Goal: Contribute content

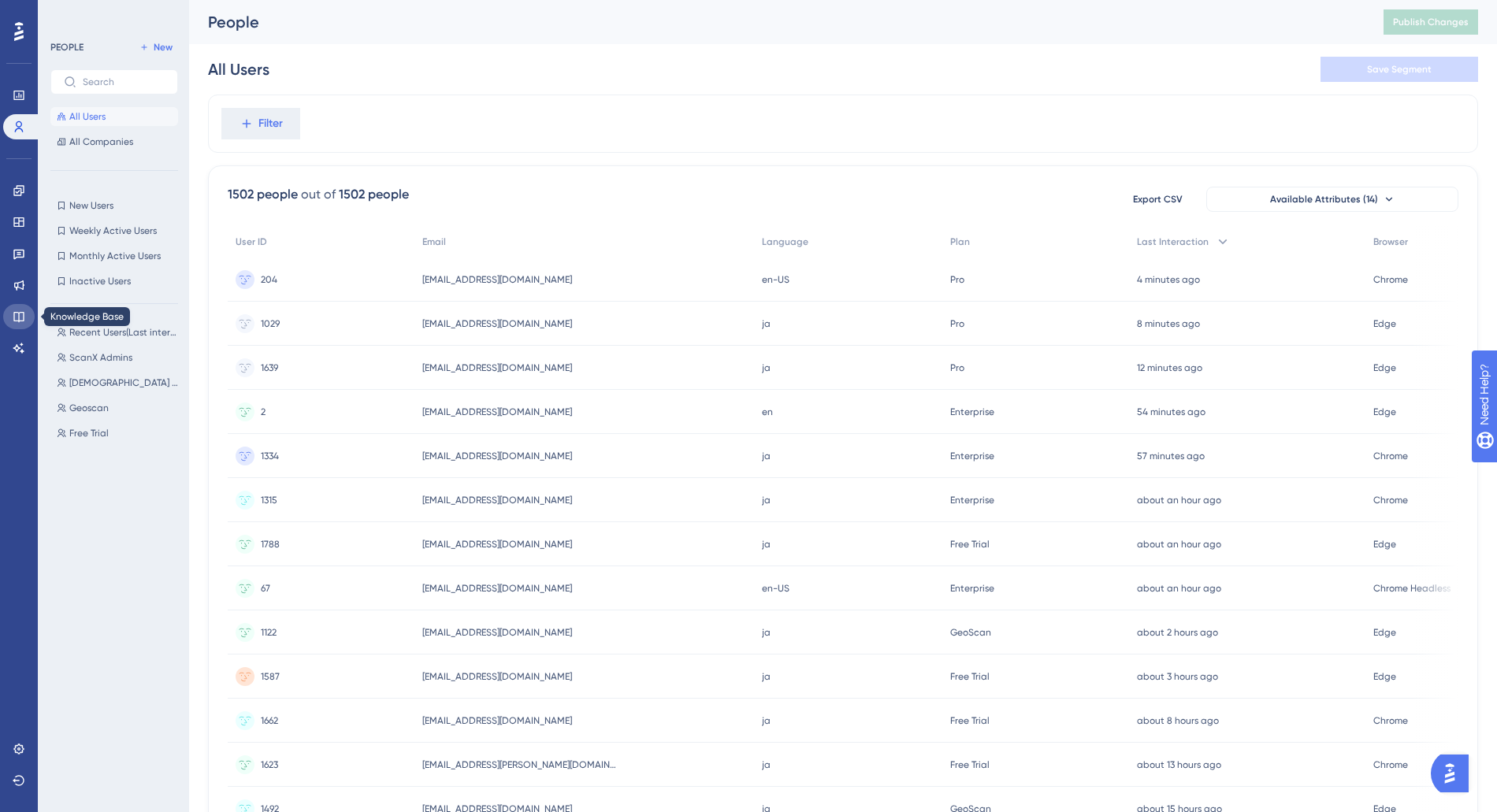
click at [28, 312] on link at bounding box center [19, 316] width 32 height 25
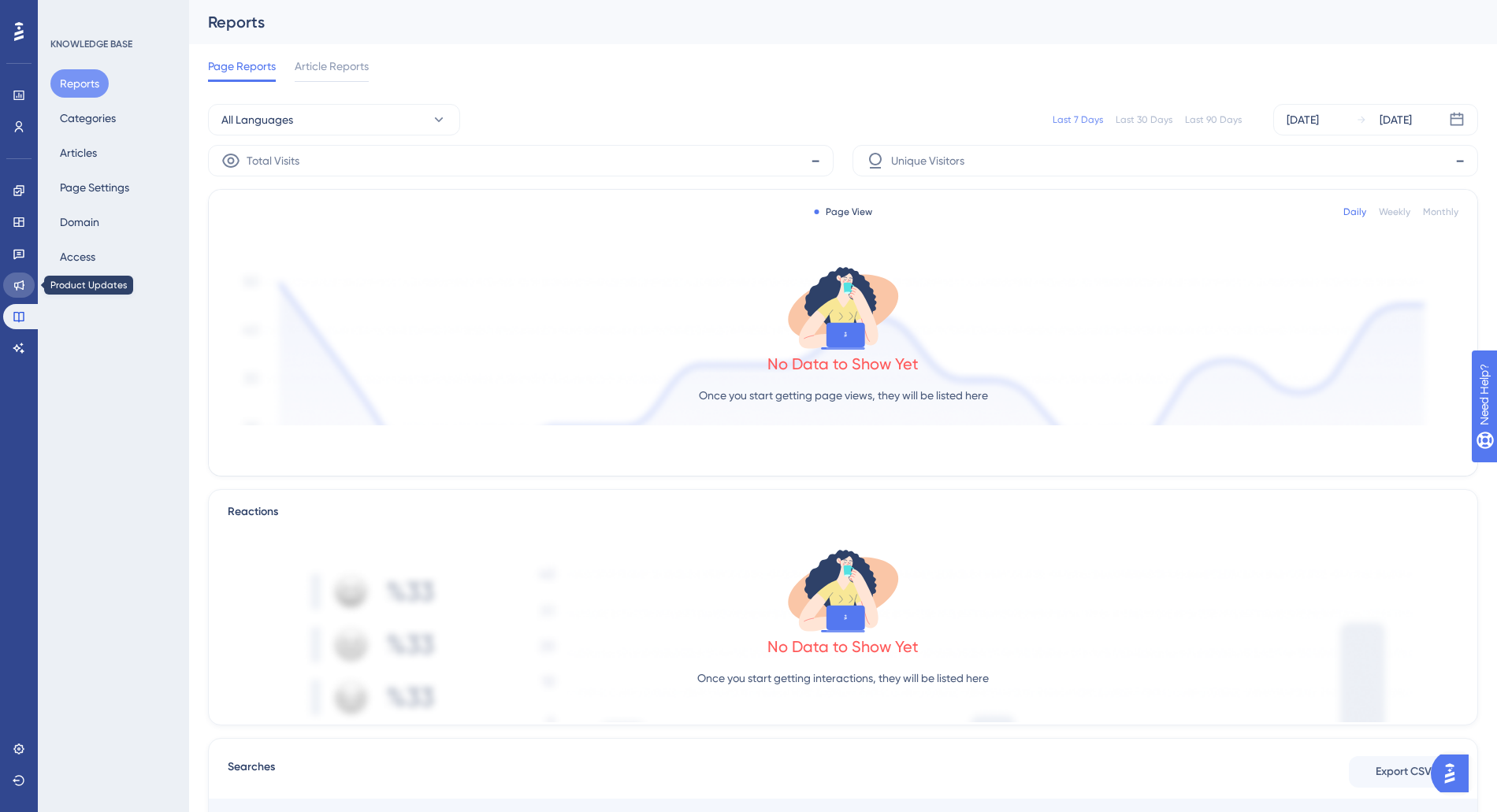
click at [24, 285] on icon at bounding box center [19, 285] width 13 height 13
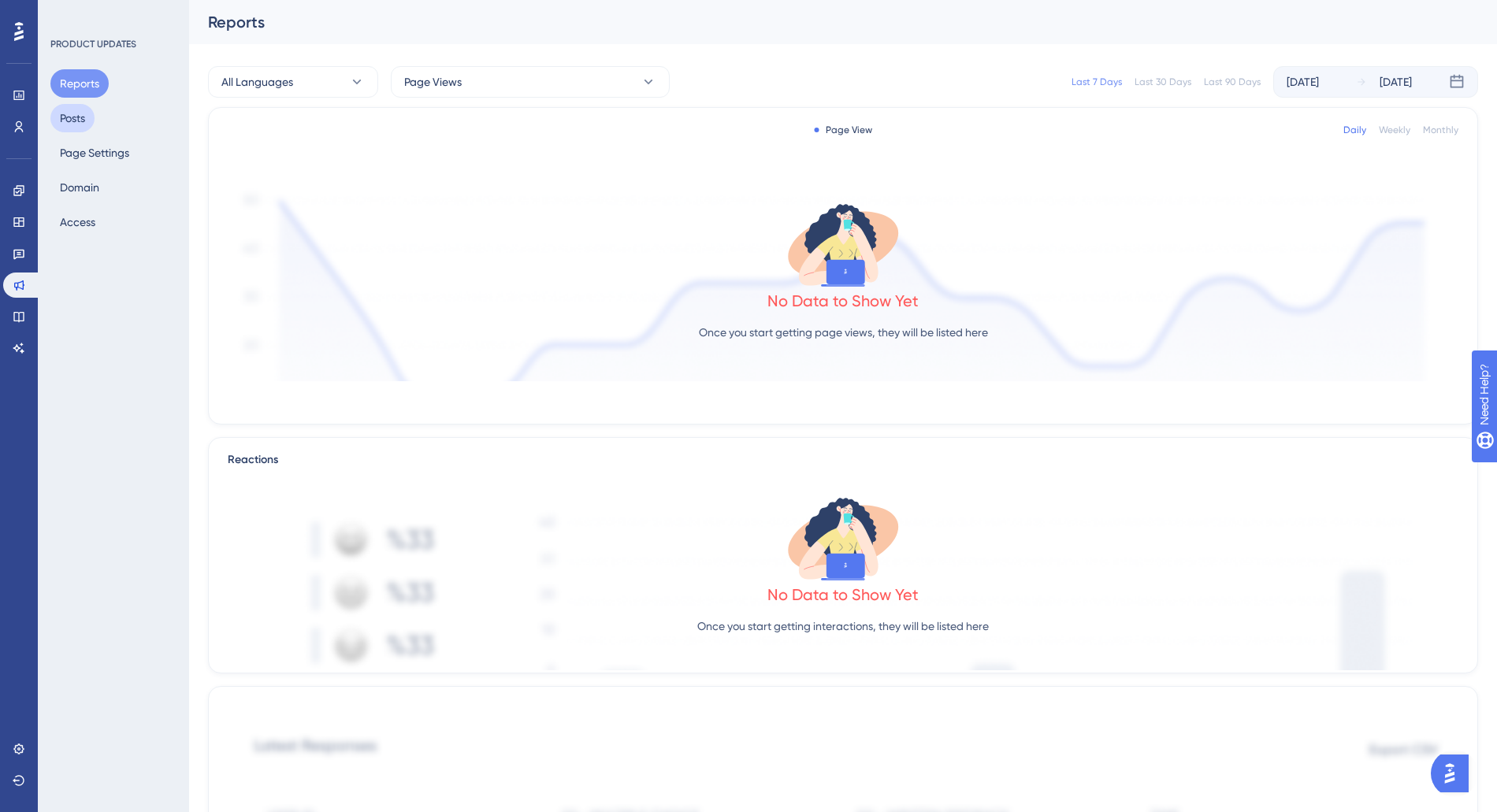
click at [73, 118] on button "Posts" at bounding box center [72, 118] width 45 height 28
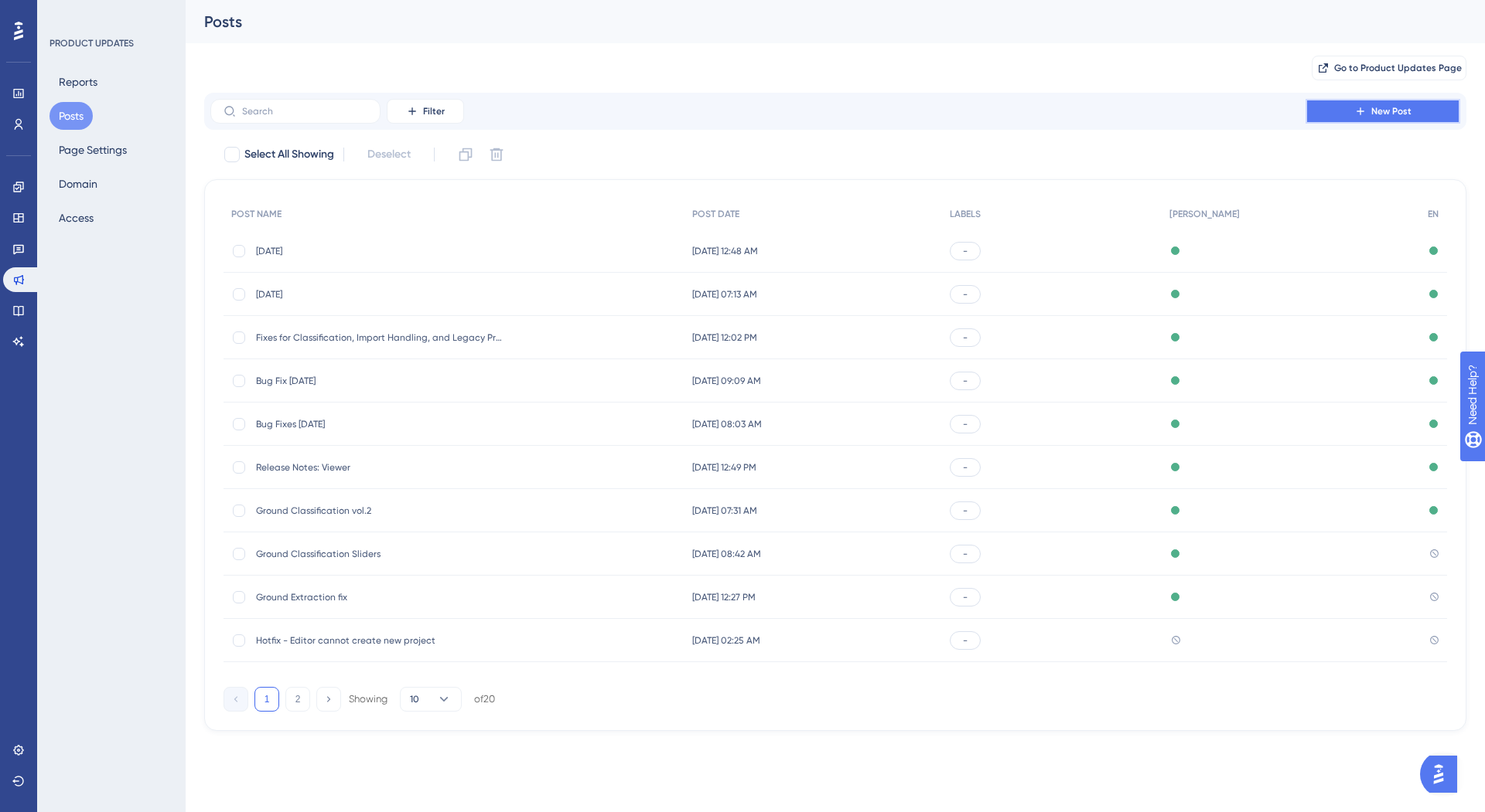
click at [1397, 110] on span "New Post" at bounding box center [1390, 111] width 40 height 13
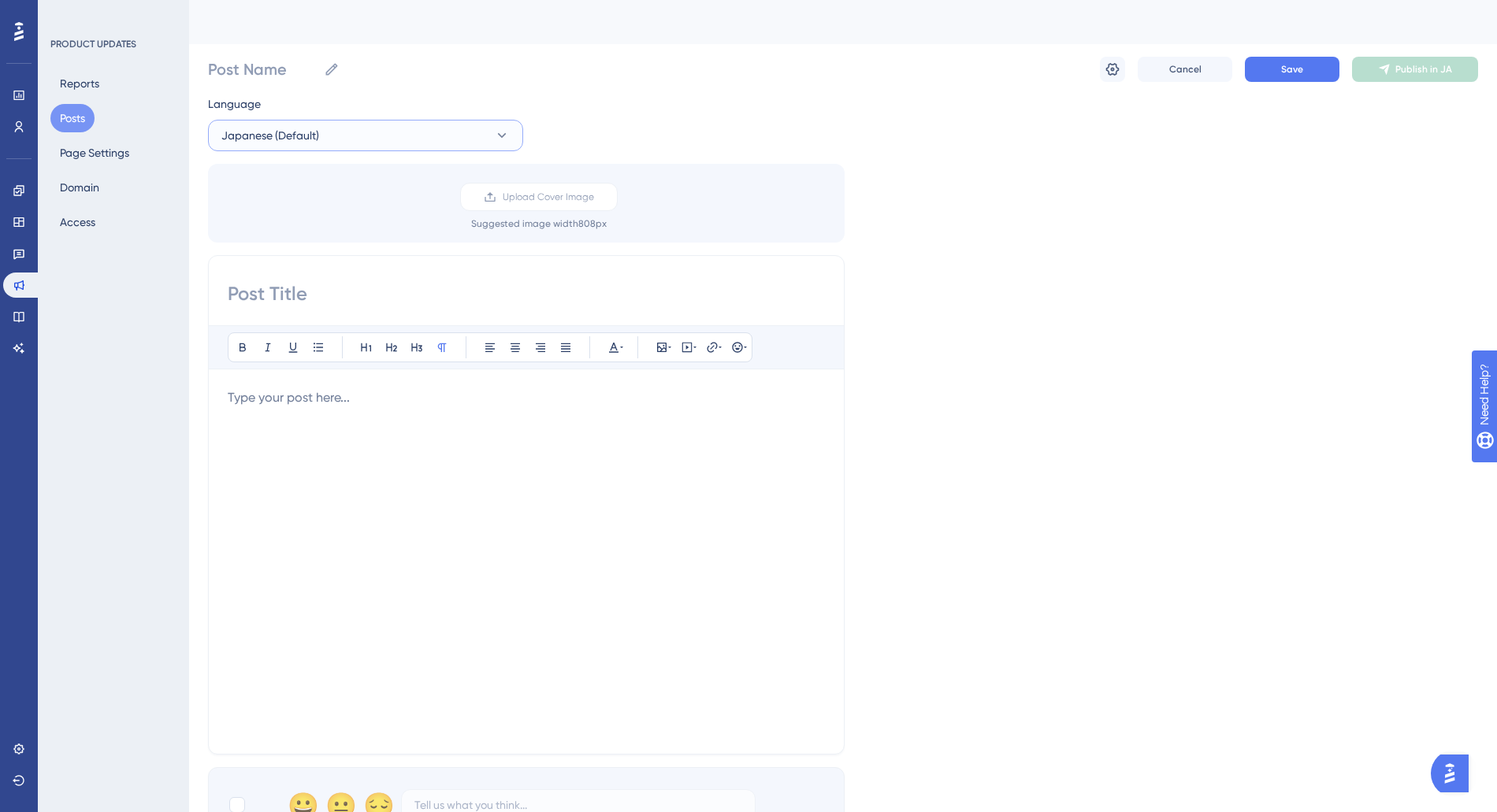
click at [263, 133] on span "Japanese (Default)" at bounding box center [270, 135] width 98 height 19
click at [1169, 66] on span "Cancel" at bounding box center [1185, 70] width 32 height 13
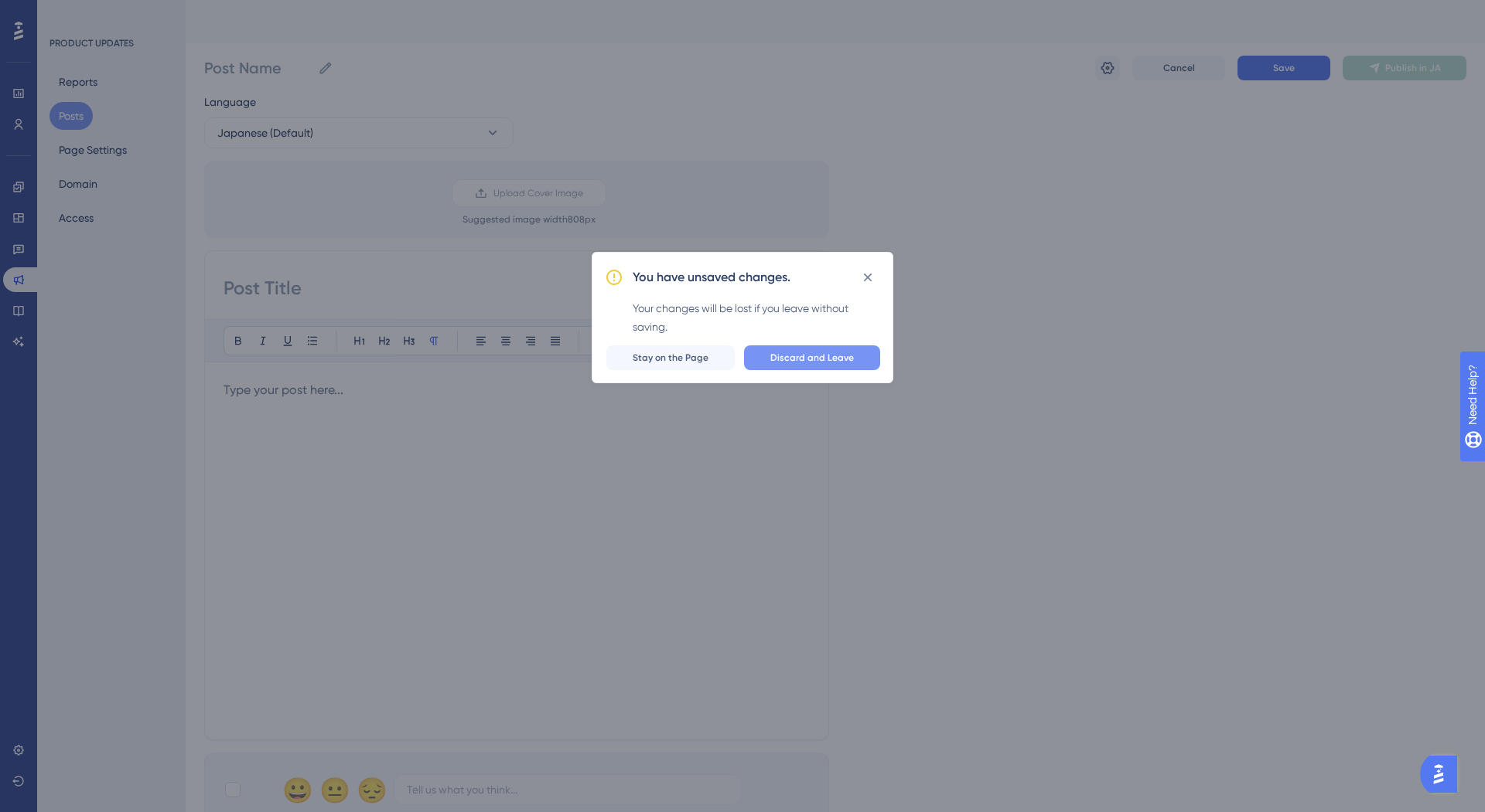
click at [825, 360] on span "Discard and Leave" at bounding box center [812, 358] width 83 height 13
